Goal: Information Seeking & Learning: Check status

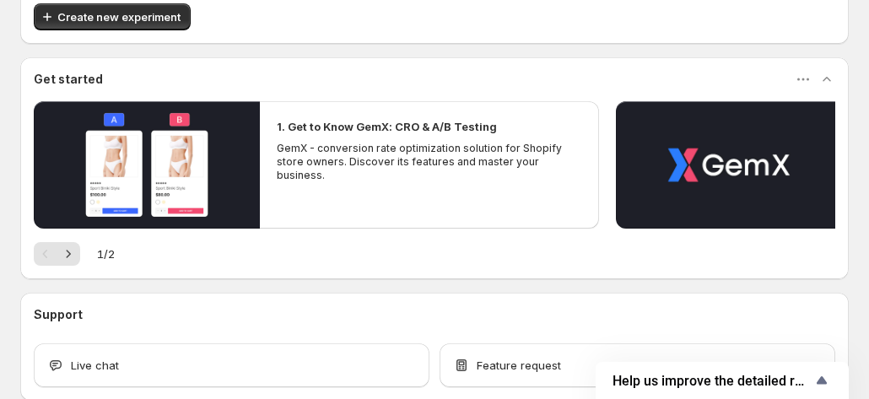
scroll to position [190, 0]
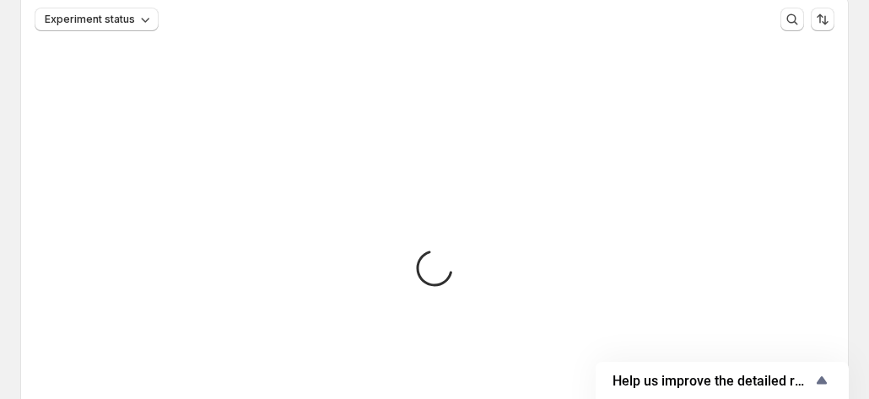
scroll to position [21, 0]
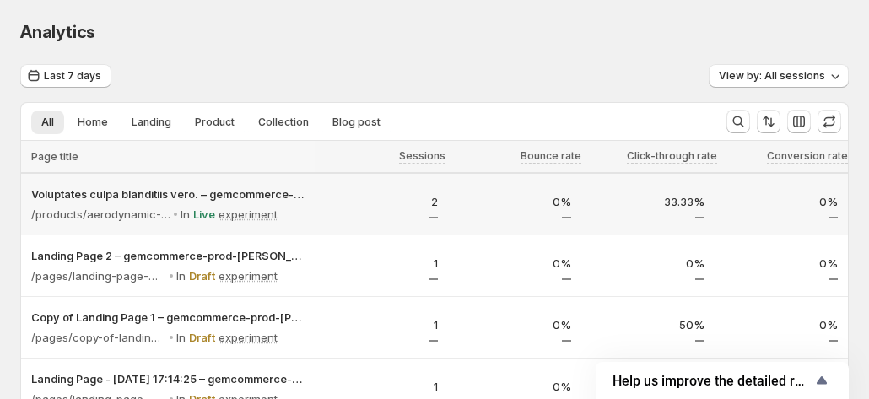
click at [344, 186] on div "2" at bounding box center [381, 204] width 133 height 46
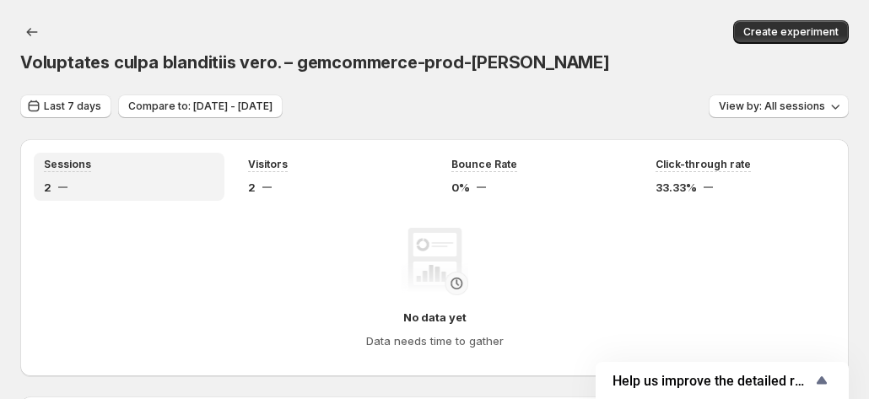
click at [169, 179] on div "2" at bounding box center [129, 187] width 170 height 17
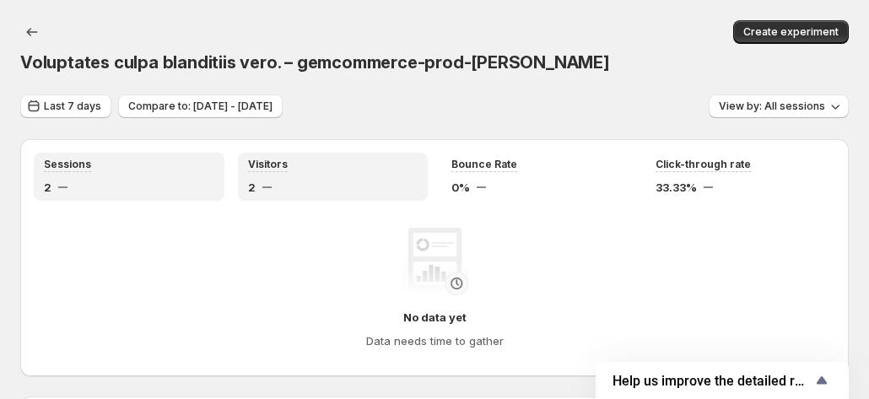
click at [312, 158] on div "Visitors" at bounding box center [333, 165] width 170 height 14
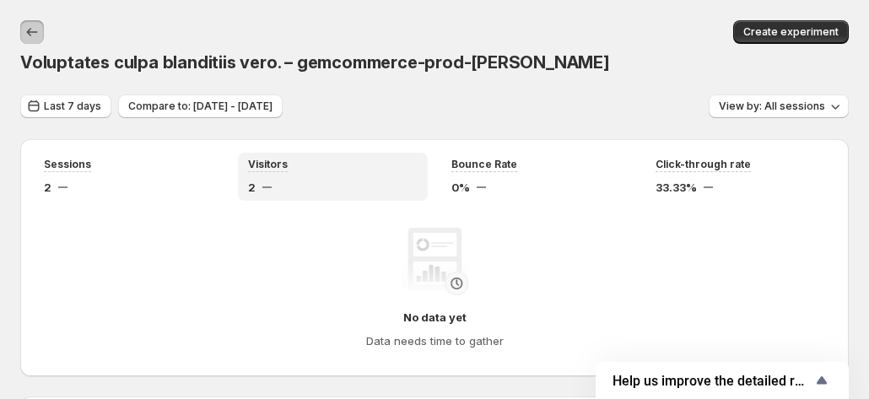
click at [32, 38] on icon "button" at bounding box center [32, 32] width 17 height 17
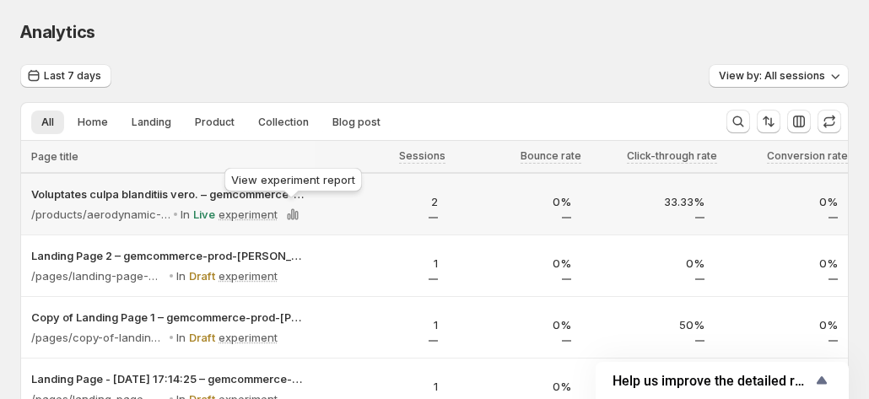
click at [339, 199] on div "View experiment report" at bounding box center [293, 182] width 144 height 37
click at [344, 205] on p "2" at bounding box center [381, 201] width 113 height 17
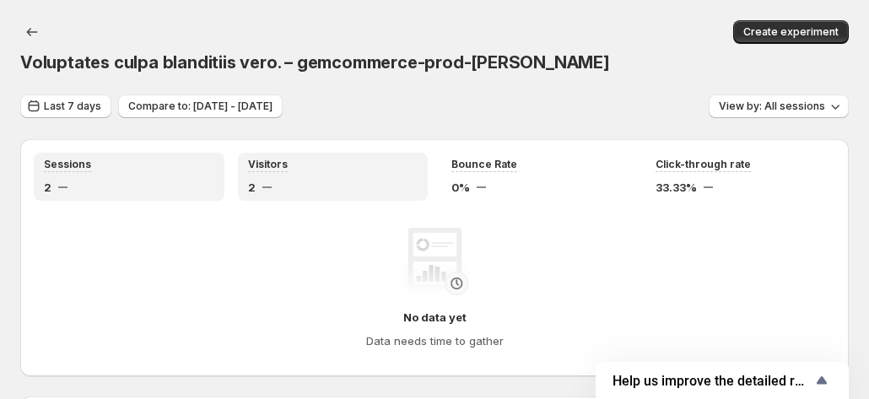
click at [293, 158] on div "Visitors 2" at bounding box center [333, 177] width 170 height 38
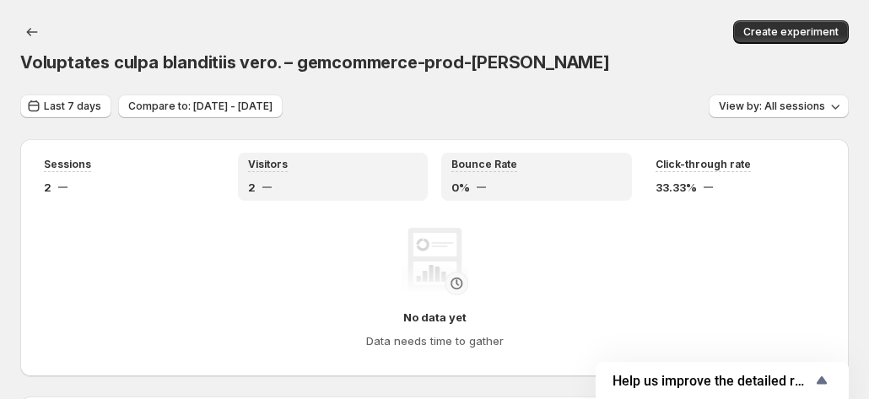
click at [503, 179] on div "0%" at bounding box center [536, 187] width 170 height 17
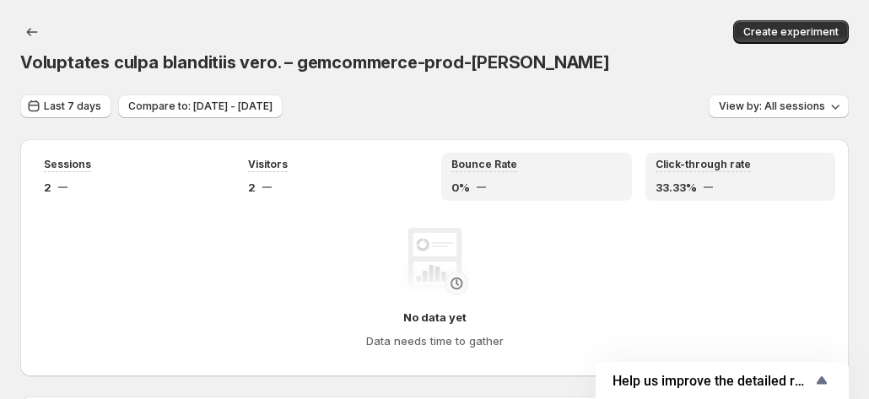
click at [718, 179] on div "33.33%" at bounding box center [740, 187] width 170 height 17
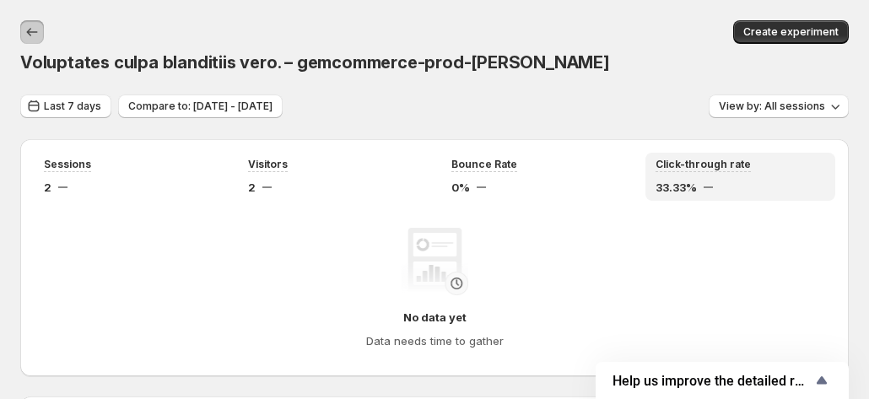
click at [41, 36] on button "button" at bounding box center [32, 32] width 24 height 24
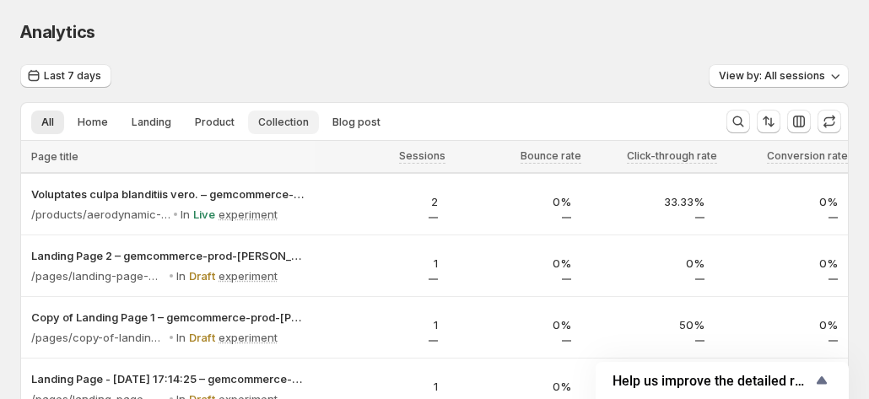
scroll to position [84, 0]
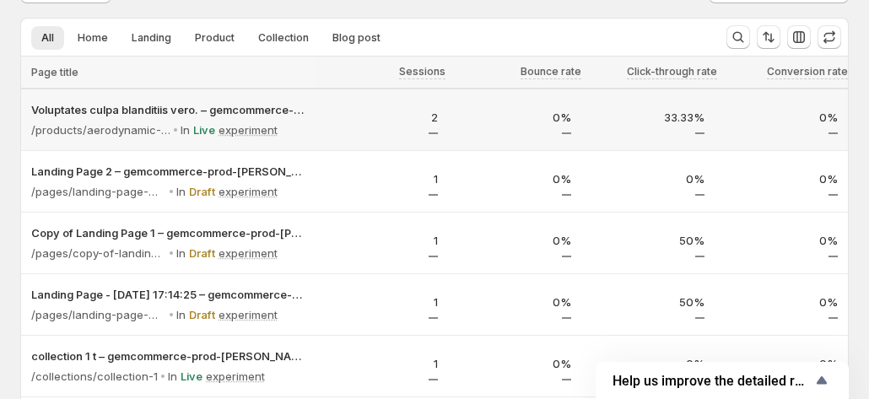
click at [341, 119] on p "2" at bounding box center [381, 117] width 113 height 17
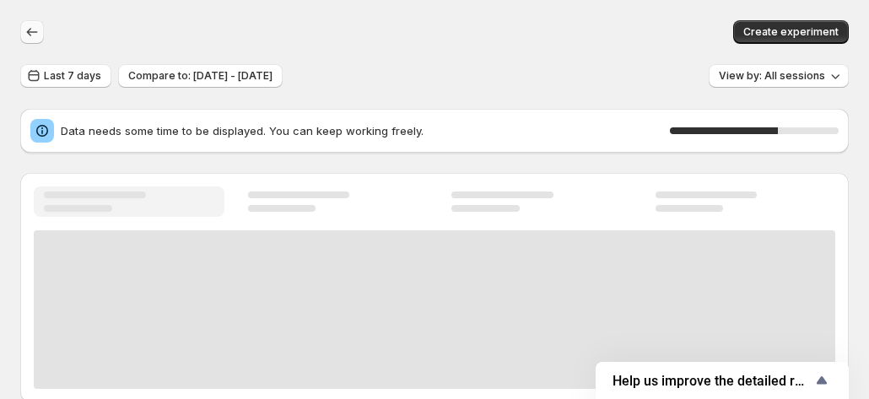
click at [35, 30] on icon "button" at bounding box center [32, 32] width 17 height 17
click at [34, 33] on icon "button" at bounding box center [32, 32] width 17 height 17
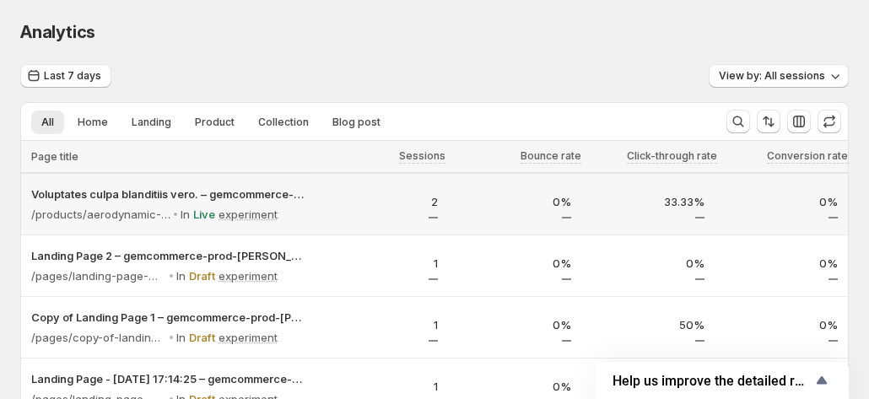
click at [396, 202] on p "2" at bounding box center [381, 201] width 113 height 17
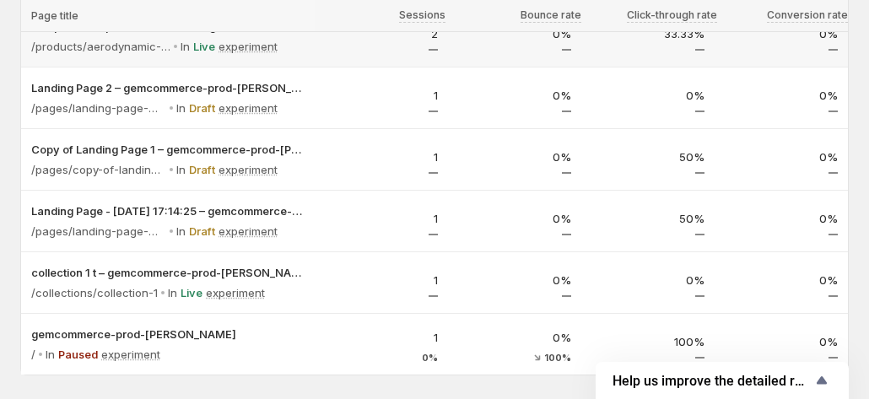
scroll to position [169, 0]
click at [324, 64] on td "2" at bounding box center [381, 36] width 133 height 62
click at [319, 83] on div at bounding box center [317, 169] width 5 height 390
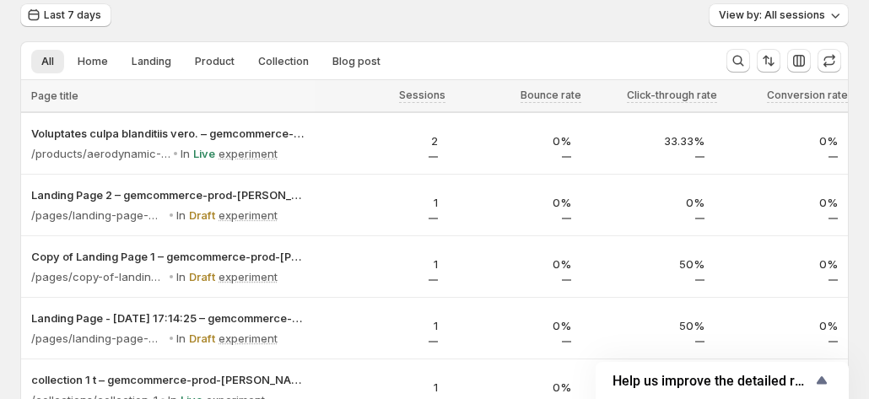
scroll to position [0, 0]
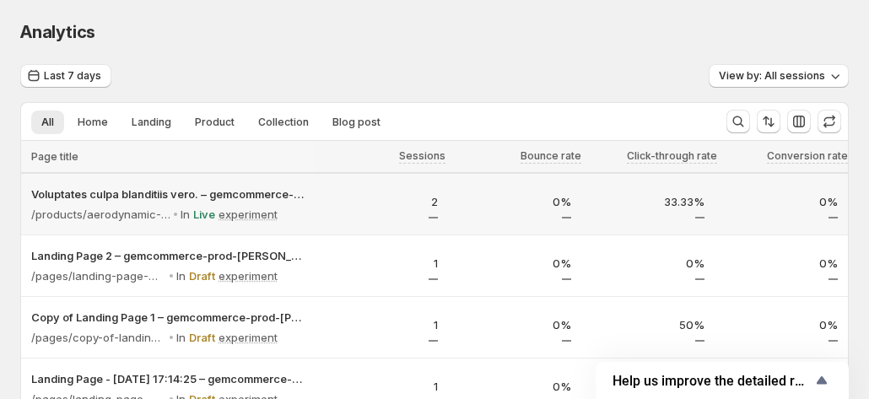
click at [366, 200] on p "2" at bounding box center [381, 201] width 113 height 17
click at [342, 288] on td "1" at bounding box center [381, 266] width 133 height 62
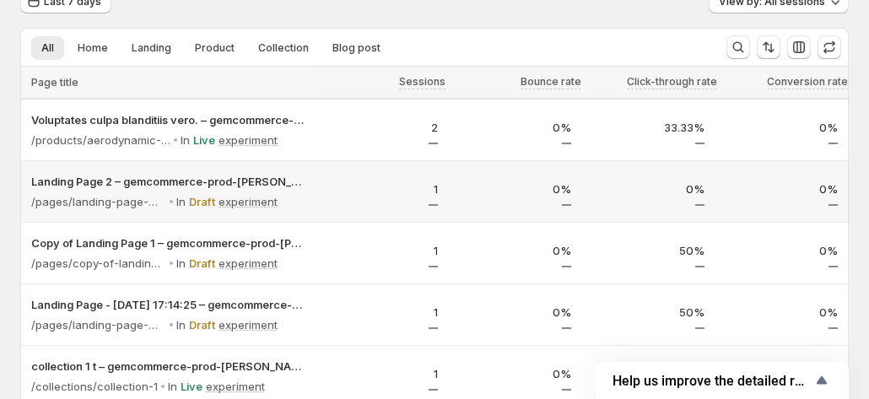
scroll to position [169, 0]
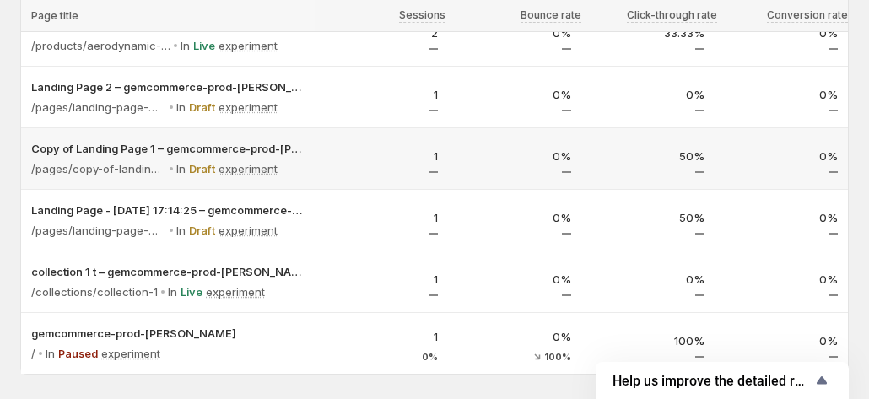
click at [383, 159] on p "1" at bounding box center [381, 156] width 113 height 17
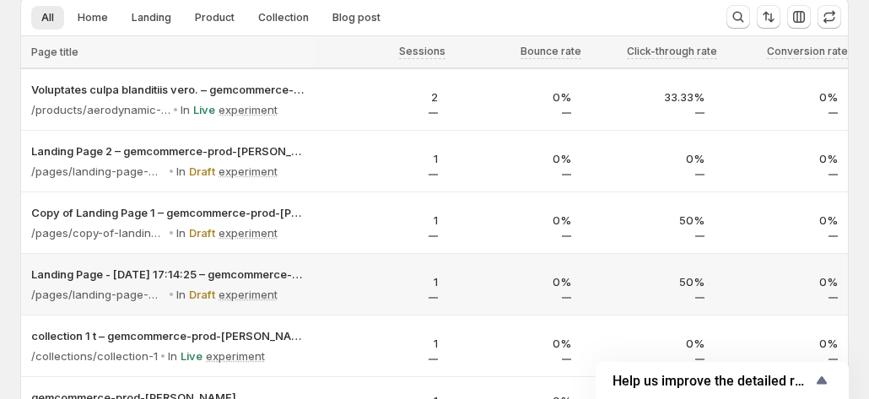
scroll to position [0, 0]
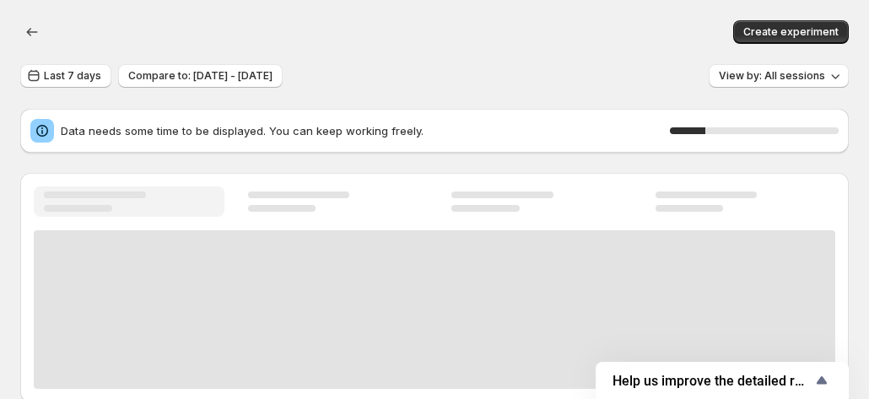
click at [80, 21] on div "Create experiment" at bounding box center [434, 32] width 828 height 24
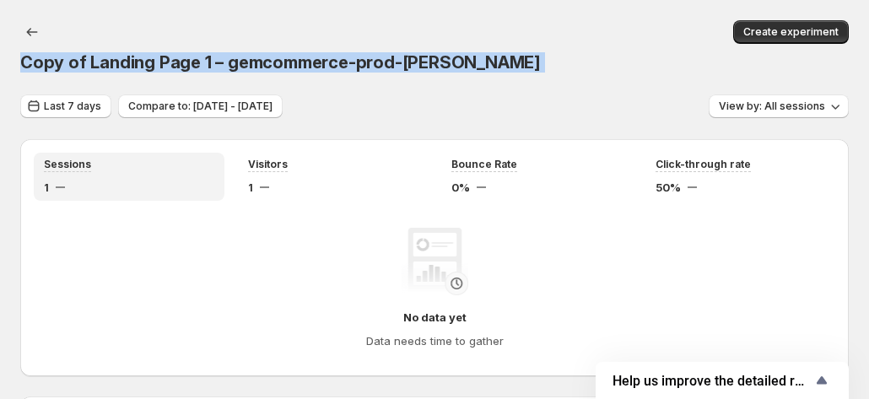
click at [513, 94] on div "Last 7 days Compare to: Sep 24, 2025 - Sep 30, 2025 View by: All sessions" at bounding box center [434, 106] width 828 height 24
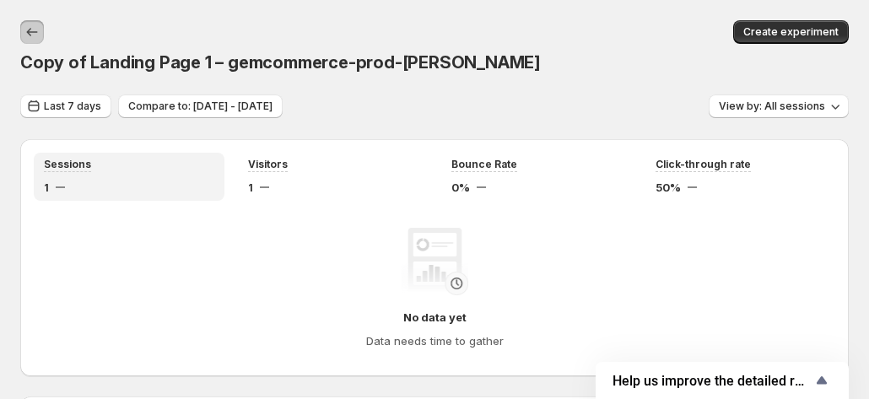
click at [35, 25] on icon "button" at bounding box center [32, 32] width 17 height 17
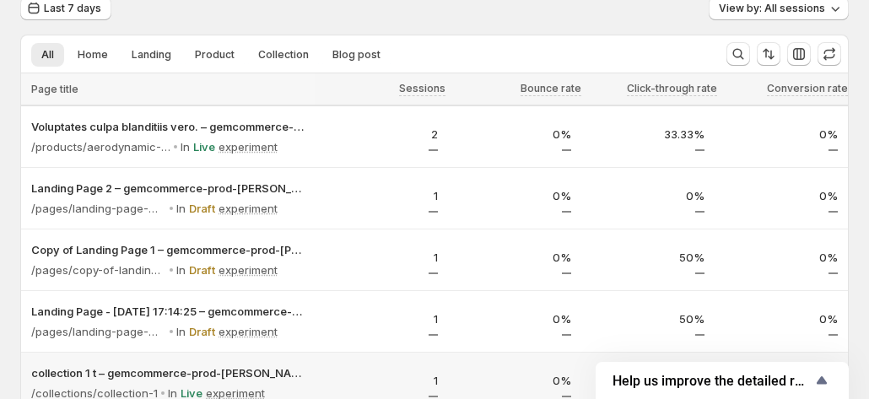
scroll to position [232, 0]
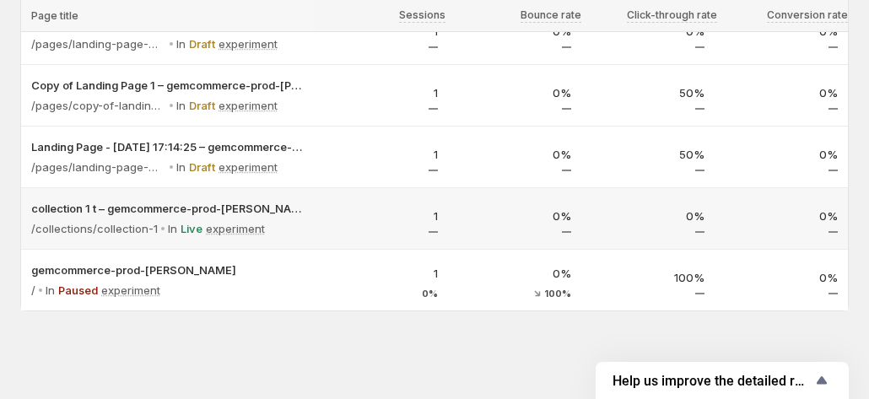
click at [334, 202] on div "1" at bounding box center [381, 219] width 133 height 46
